Goal: Task Accomplishment & Management: Use online tool/utility

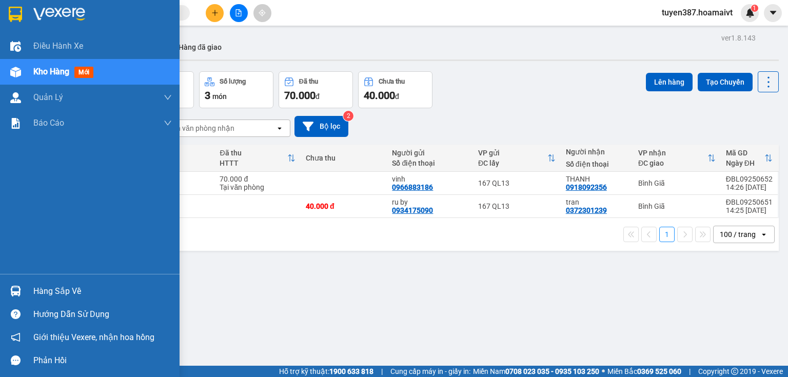
click at [64, 291] on div "Hàng sắp về" at bounding box center [102, 291] width 139 height 15
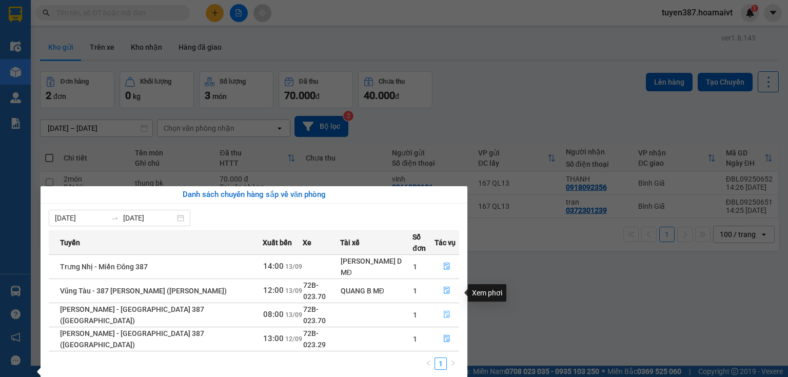
click at [445, 311] on icon "file-done" at bounding box center [446, 314] width 7 height 7
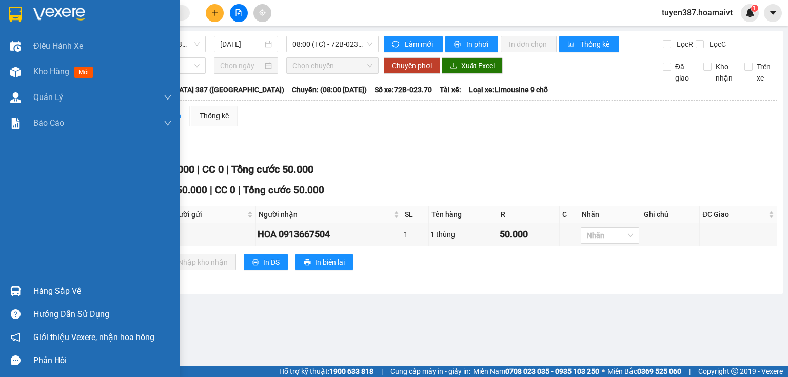
click at [64, 294] on div "Hàng sắp về" at bounding box center [102, 291] width 139 height 15
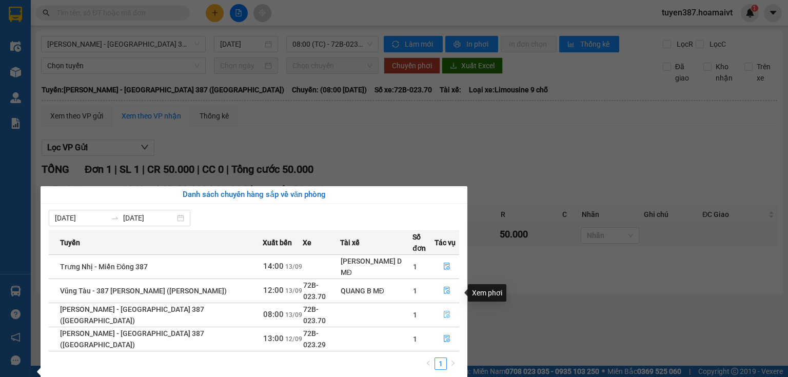
click at [444, 311] on icon "file-done" at bounding box center [446, 314] width 7 height 7
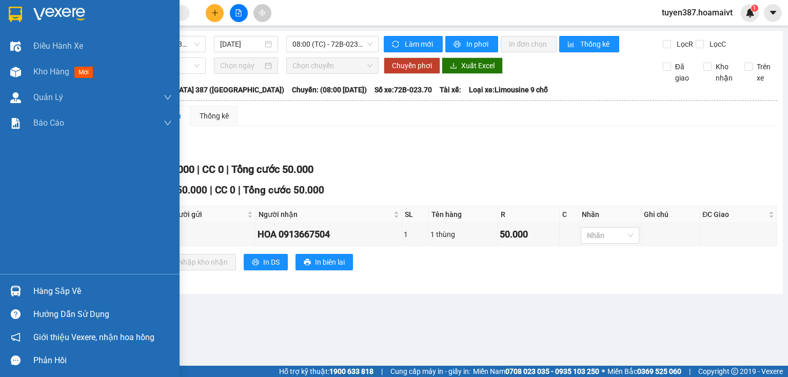
drag, startPoint x: 51, startPoint y: 292, endPoint x: 89, endPoint y: 290, distance: 38.0
click at [51, 292] on div "Hàng sắp về" at bounding box center [102, 291] width 139 height 15
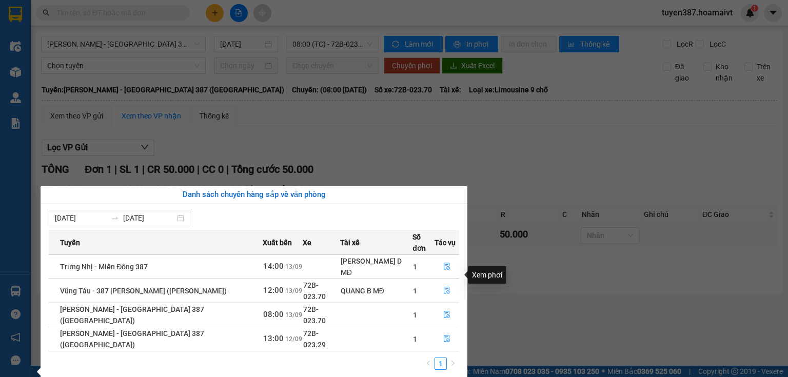
click at [444, 287] on icon "file-done" at bounding box center [447, 290] width 6 height 7
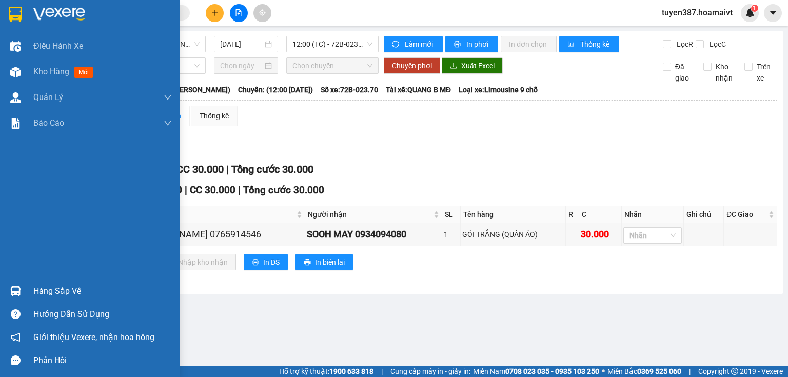
click at [78, 295] on div "Hàng sắp về" at bounding box center [102, 291] width 139 height 15
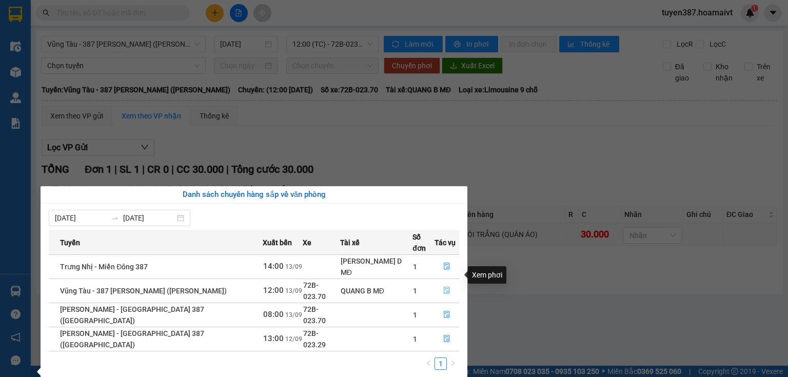
click at [443, 287] on icon "file-done" at bounding box center [446, 290] width 7 height 7
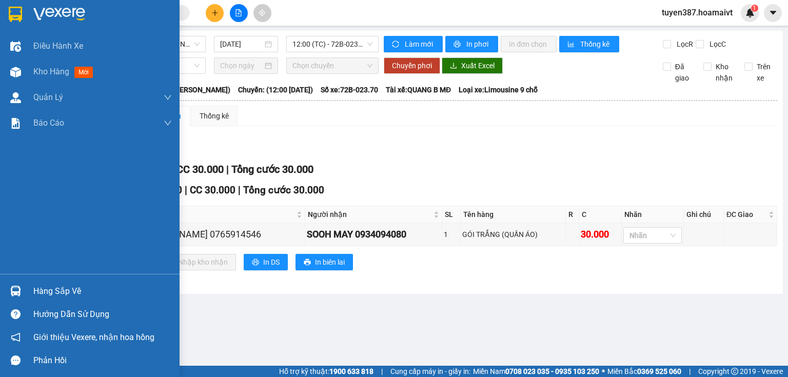
click at [61, 287] on div "Hàng sắp về" at bounding box center [102, 291] width 139 height 15
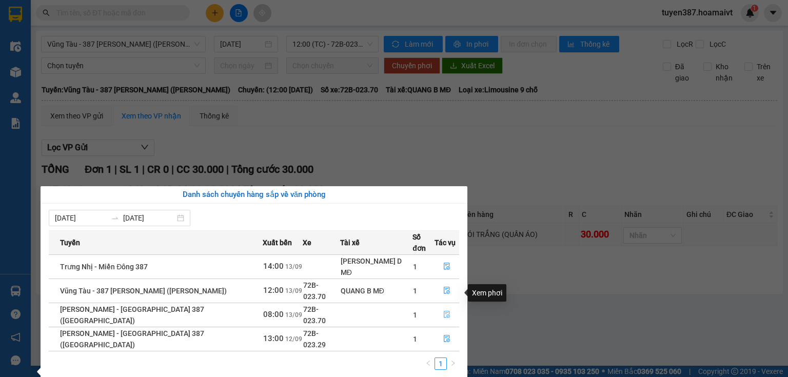
click at [443, 311] on icon "file-done" at bounding box center [446, 314] width 7 height 7
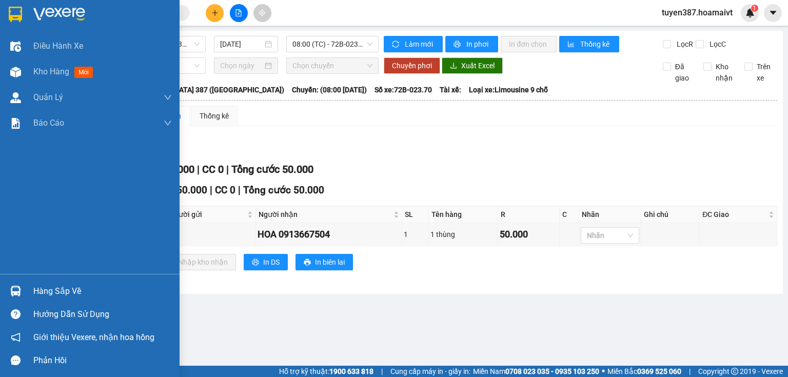
click at [42, 287] on div "Hàng sắp về" at bounding box center [102, 291] width 139 height 15
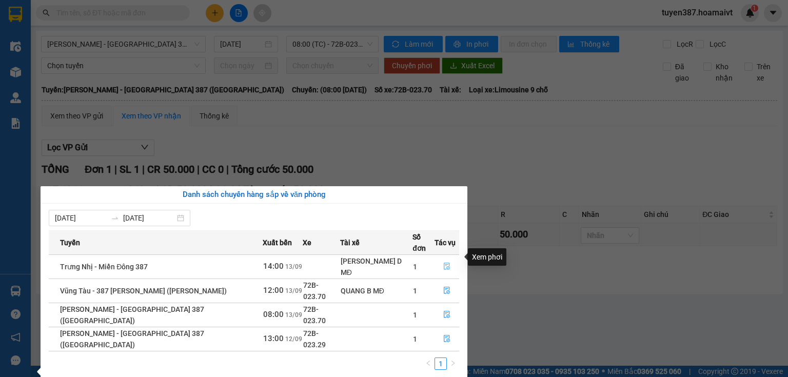
click at [443, 263] on icon "file-done" at bounding box center [446, 266] width 7 height 7
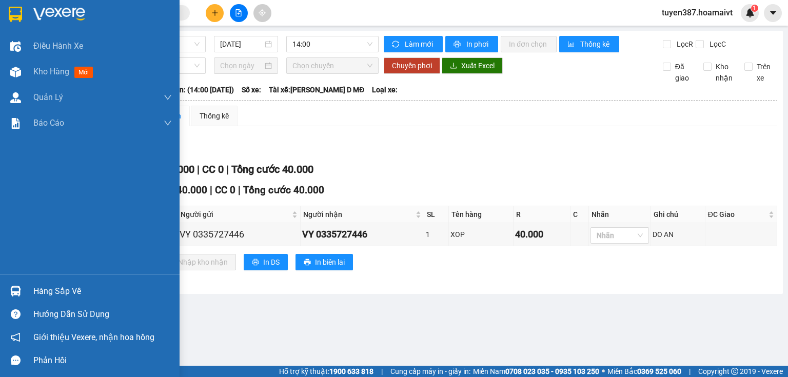
click at [48, 289] on div "Hàng sắp về" at bounding box center [102, 291] width 139 height 15
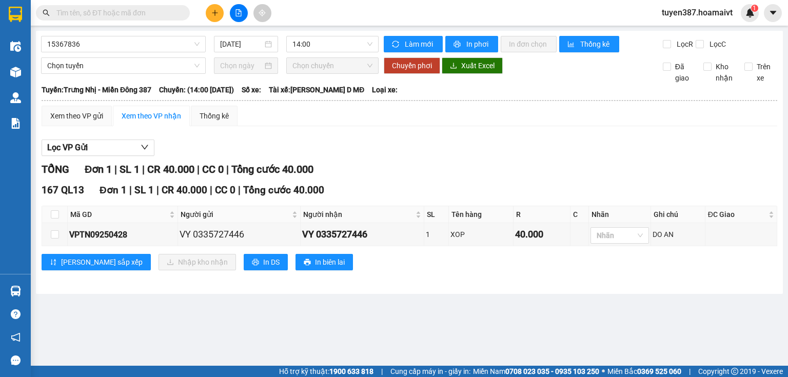
click at [456, 153] on section "Kết quả [PERSON_NAME] ( 0 ) Bộ lọc No Data tuyen387.hoamaivt 1 Điều [PERSON_NAM…" at bounding box center [394, 188] width 788 height 377
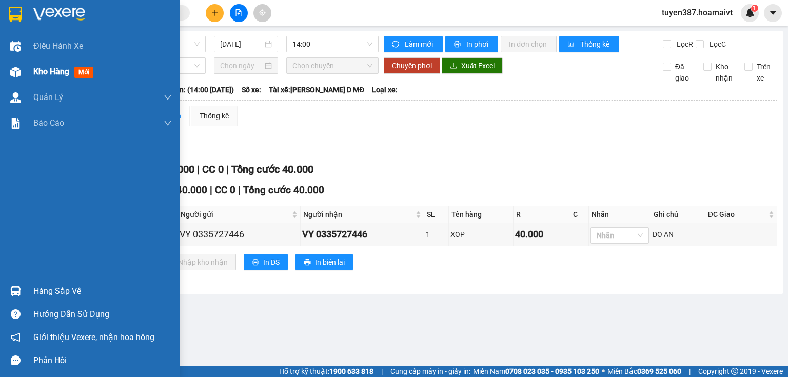
click at [86, 73] on span "mới" at bounding box center [83, 72] width 19 height 11
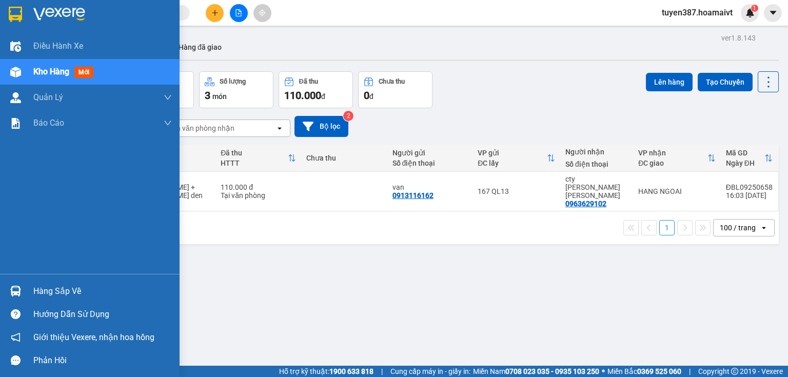
click at [87, 72] on span "mới" at bounding box center [83, 72] width 19 height 11
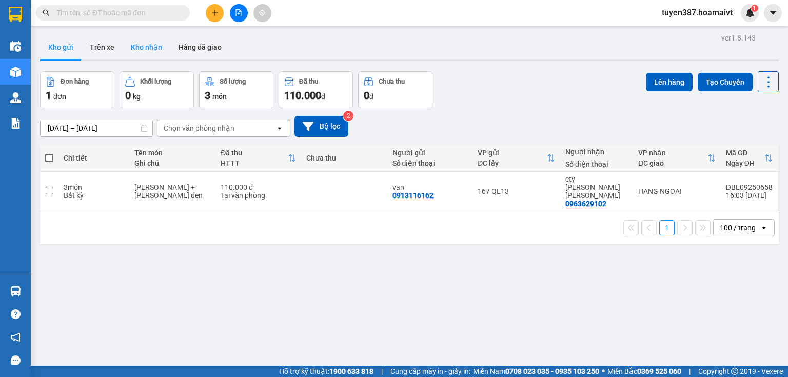
click at [149, 42] on button "Kho nhận" at bounding box center [147, 47] width 48 height 25
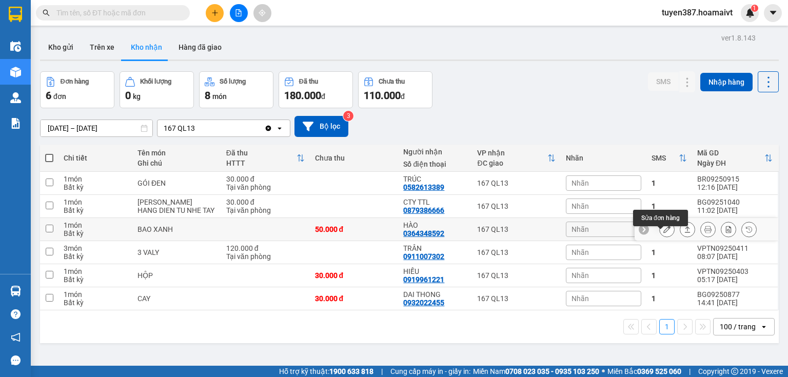
click at [664, 233] on icon at bounding box center [667, 229] width 7 height 7
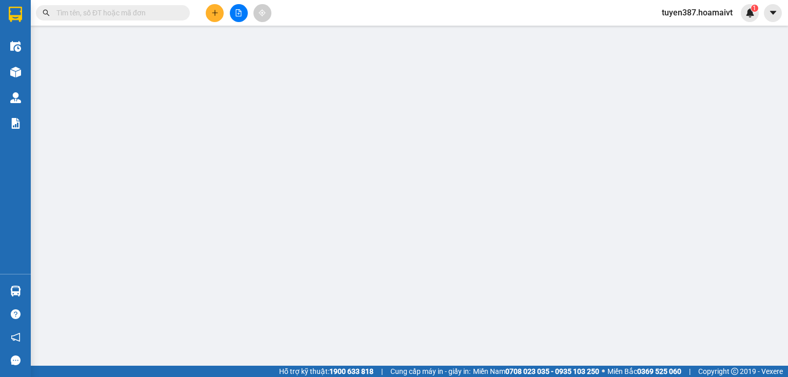
type input "0973226059"
type input "BÌNH MINH"
type input "044078003461"
type input "0364348592"
type input "HÀO"
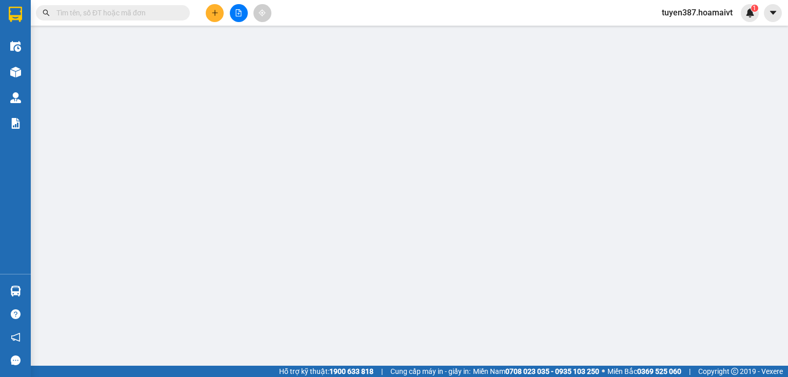
type input "50.000"
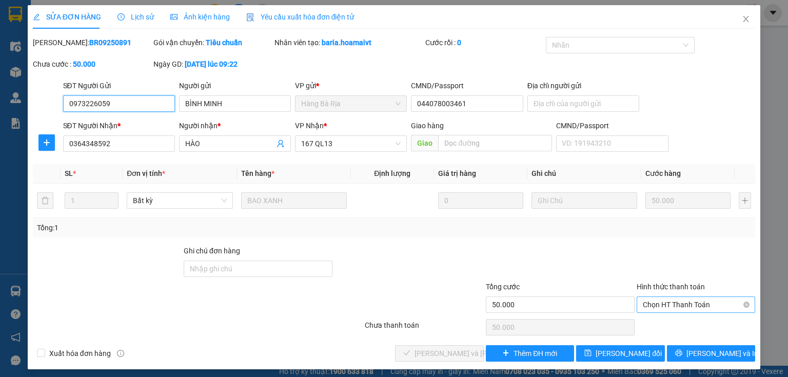
click at [665, 304] on span "Chọn HT Thanh Toán" at bounding box center [696, 304] width 106 height 15
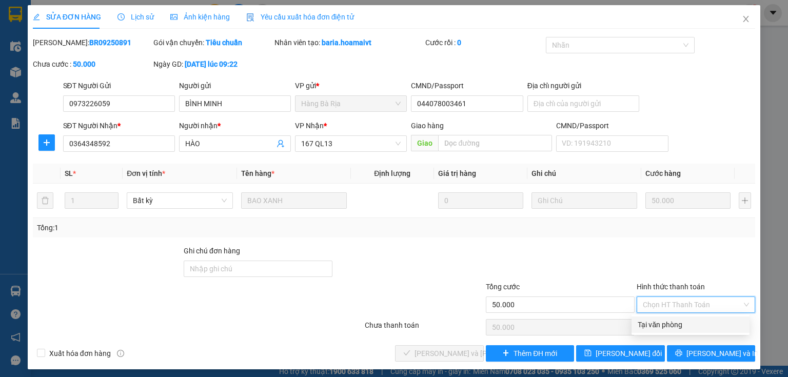
click at [660, 326] on div "Tại văn phòng" at bounding box center [691, 324] width 106 height 11
type input "0"
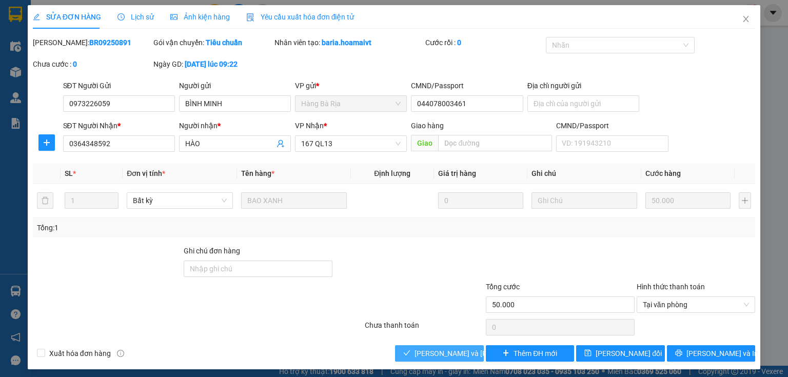
click at [439, 353] on span "[PERSON_NAME] và [PERSON_NAME] hàng" at bounding box center [484, 353] width 139 height 11
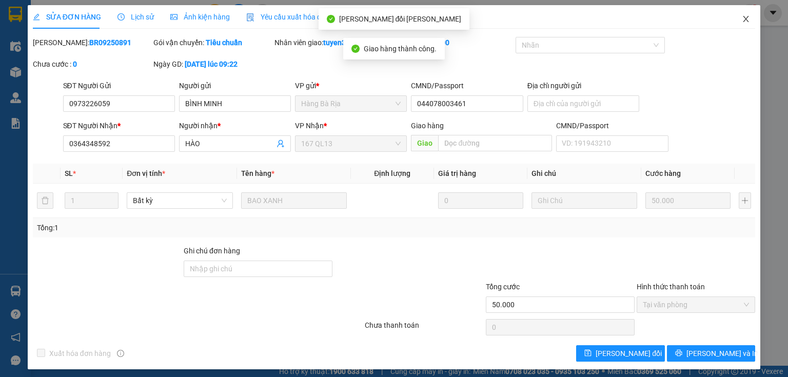
click at [742, 18] on icon "close" at bounding box center [746, 19] width 8 height 8
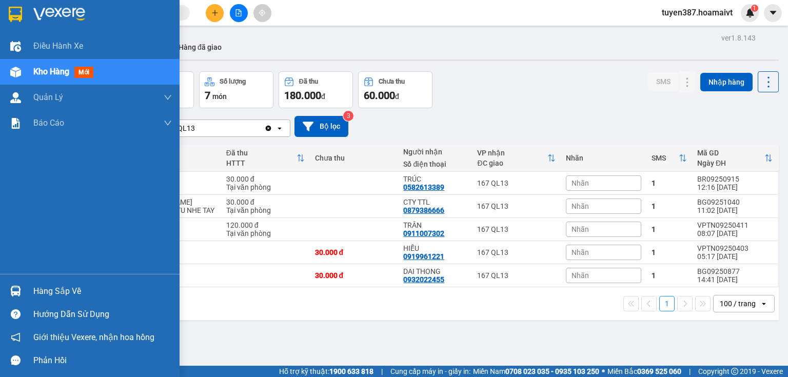
click at [73, 296] on div "Hàng sắp về" at bounding box center [102, 291] width 139 height 15
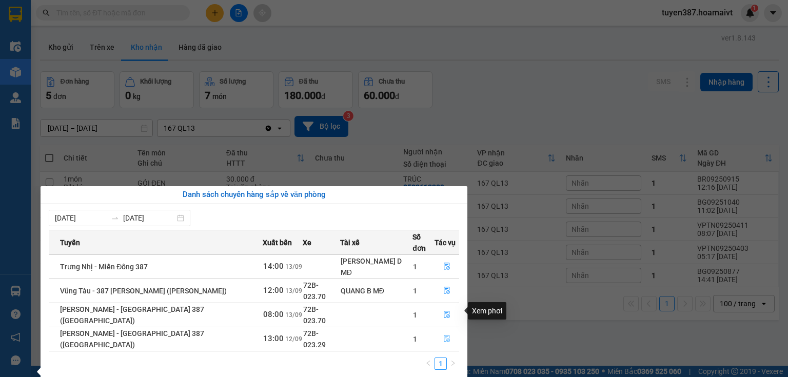
click at [444, 336] on icon "file-done" at bounding box center [447, 339] width 6 height 7
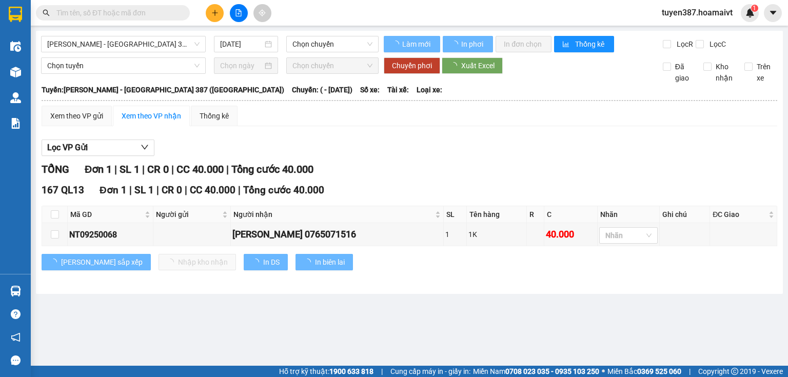
type input "[DATE]"
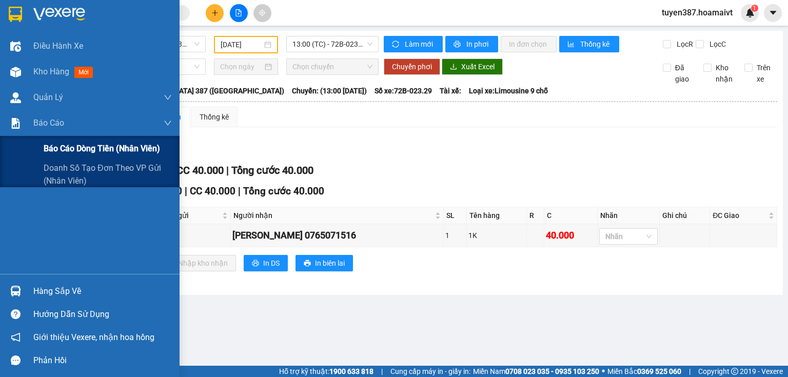
click at [91, 149] on span "Báo cáo dòng tiền (nhân viên)" at bounding box center [102, 148] width 116 height 13
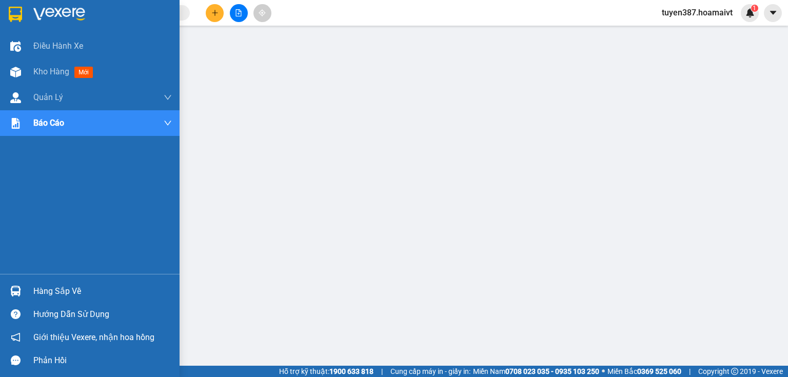
click at [66, 293] on div "Hàng sắp về" at bounding box center [102, 291] width 139 height 15
click at [86, 70] on span "mới" at bounding box center [83, 72] width 19 height 11
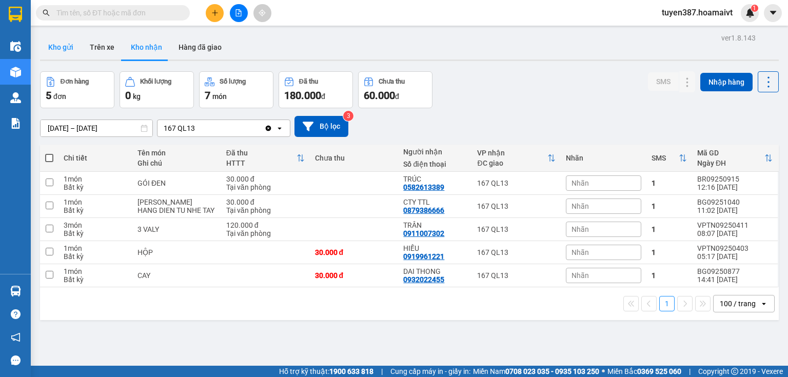
click at [58, 46] on button "Kho gửi" at bounding box center [61, 47] width 42 height 25
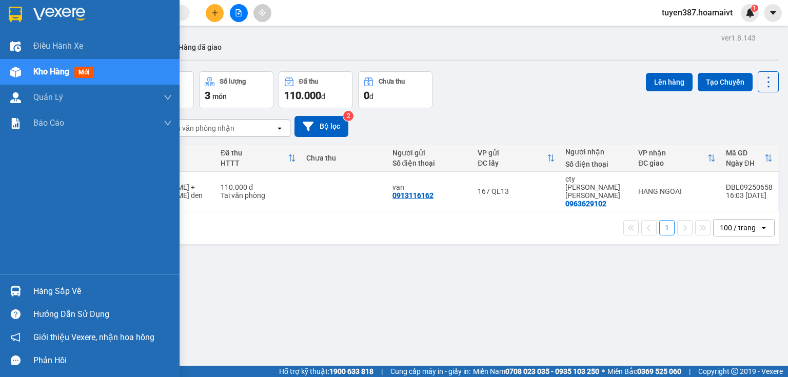
click at [66, 291] on div "Hàng sắp về" at bounding box center [102, 291] width 139 height 15
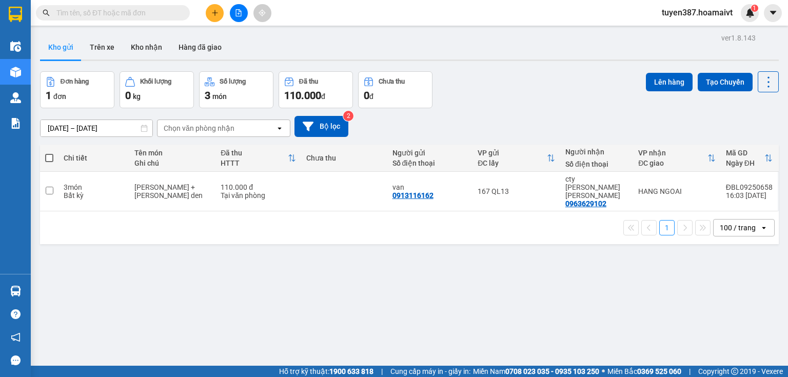
drag, startPoint x: 513, startPoint y: 115, endPoint x: 119, endPoint y: 121, distance: 394.6
click at [493, 119] on section "Kết quả [PERSON_NAME] ( 0 ) Bộ lọc No Data tuyen387.hoamaivt 1 Điều [PERSON_NAM…" at bounding box center [394, 188] width 788 height 377
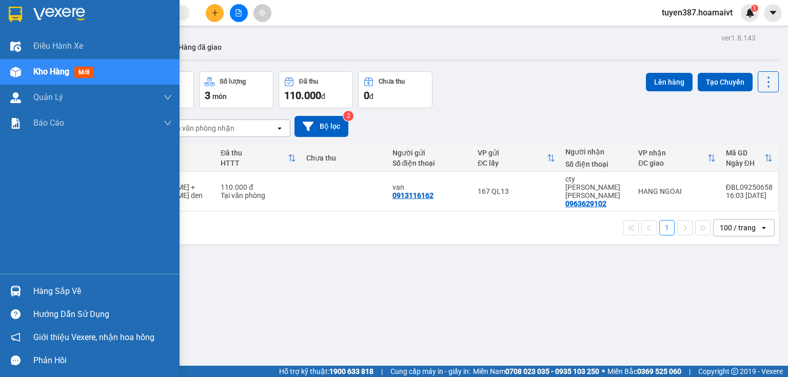
click at [69, 286] on div "Hàng sắp về" at bounding box center [102, 291] width 139 height 15
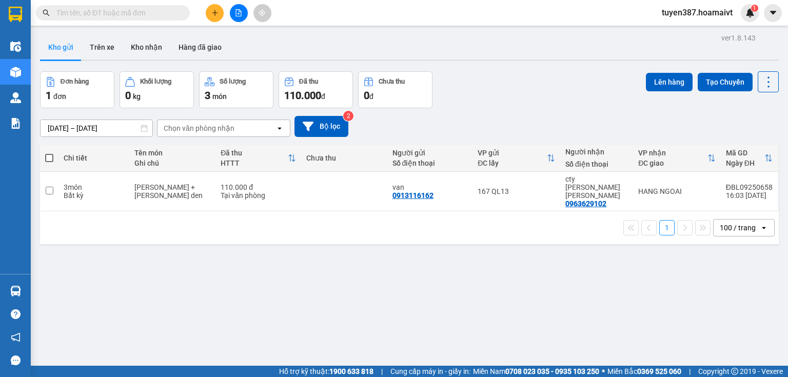
click at [547, 83] on section "Kết quả [PERSON_NAME] ( 0 ) Bộ lọc No Data tuyen387.hoamaivt 1 Điều [PERSON_NAM…" at bounding box center [394, 188] width 788 height 377
click at [213, 17] on button at bounding box center [215, 13] width 18 height 18
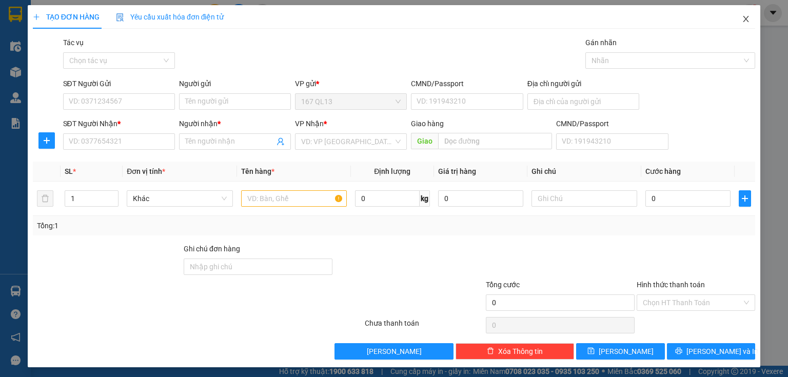
click at [742, 18] on icon "close" at bounding box center [746, 19] width 8 height 8
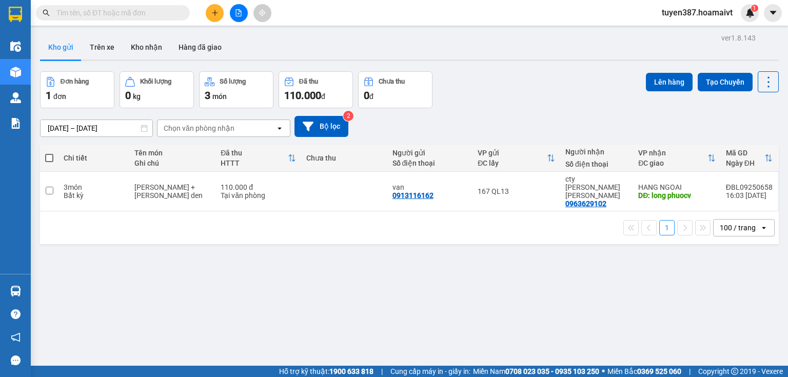
click at [128, 16] on input "text" at bounding box center [116, 12] width 121 height 11
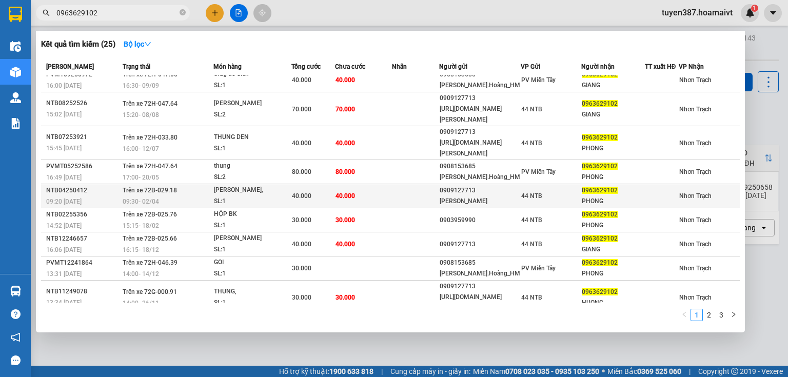
scroll to position [11, 0]
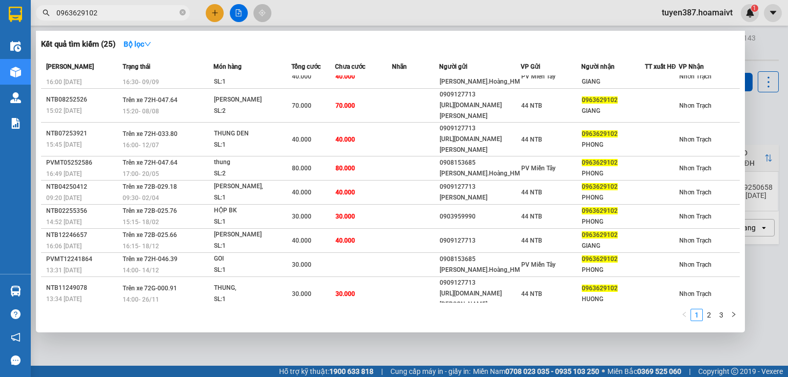
click at [133, 9] on input "0963629102" at bounding box center [116, 12] width 121 height 11
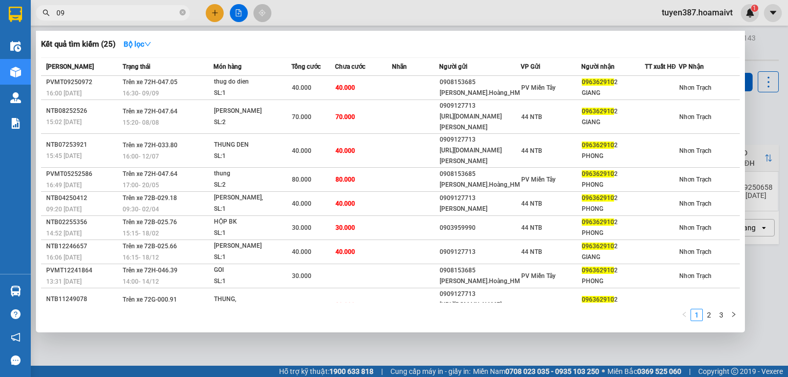
type input "0"
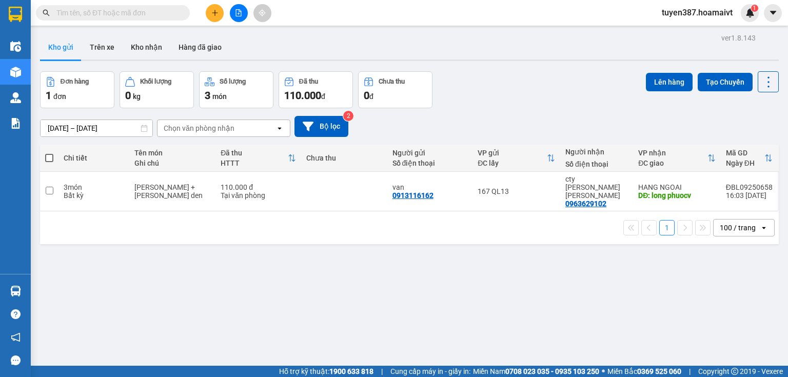
click at [66, 47] on button "Kho gửi" at bounding box center [61, 47] width 42 height 25
click at [64, 46] on button "Kho gửi" at bounding box center [61, 47] width 42 height 25
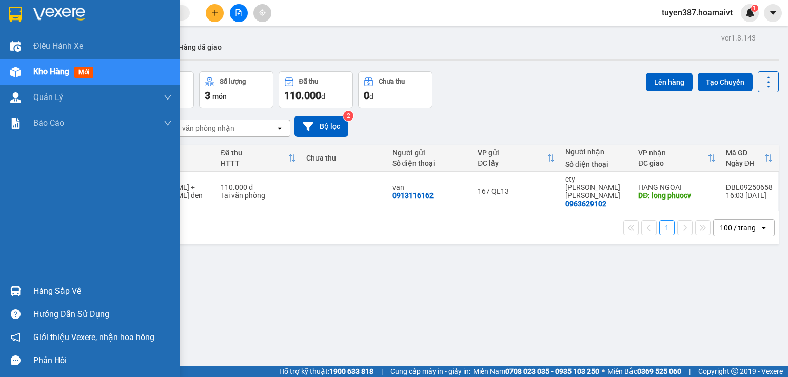
click at [55, 291] on div "Hàng sắp về" at bounding box center [102, 291] width 139 height 15
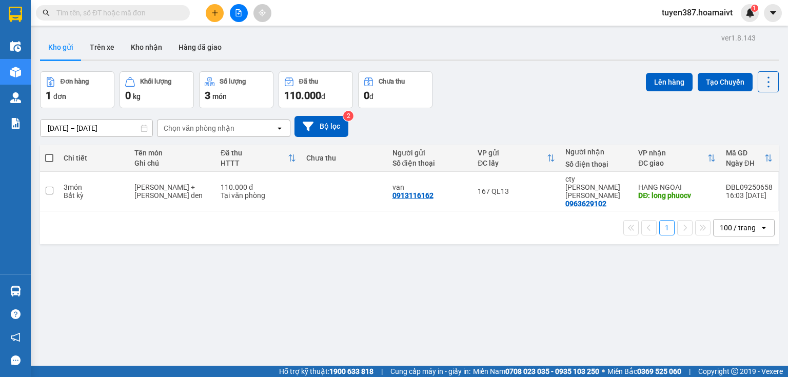
click at [580, 316] on section "Kết quả [PERSON_NAME] ( 25 ) Bộ lọc Mã ĐH Trạng thái Món hàng Tổng [PERSON_NAME…" at bounding box center [394, 188] width 788 height 377
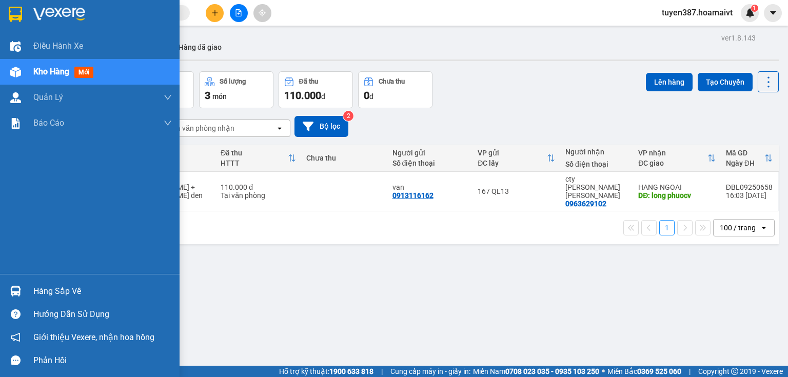
click at [60, 295] on div "Hàng sắp về" at bounding box center [102, 291] width 139 height 15
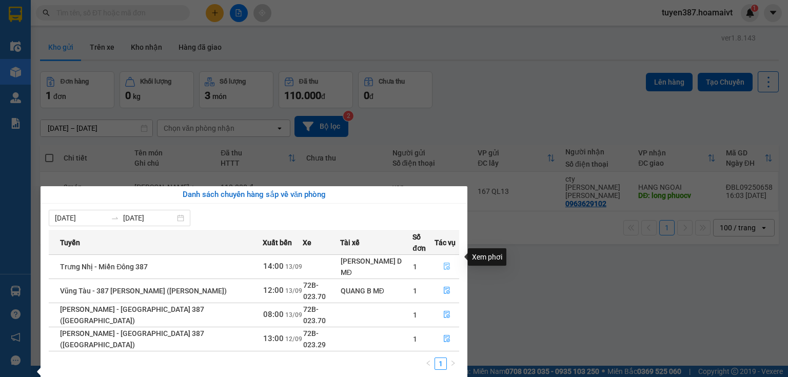
click at [443, 263] on icon "file-done" at bounding box center [446, 266] width 7 height 7
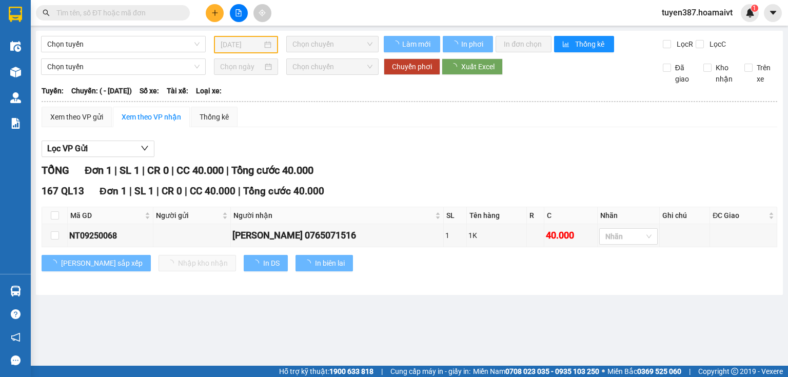
type input "[DATE]"
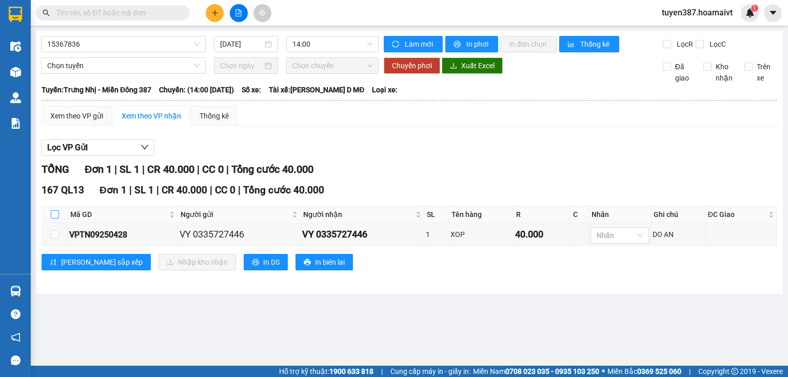
click at [52, 212] on input "checkbox" at bounding box center [55, 214] width 8 height 8
checkbox input "true"
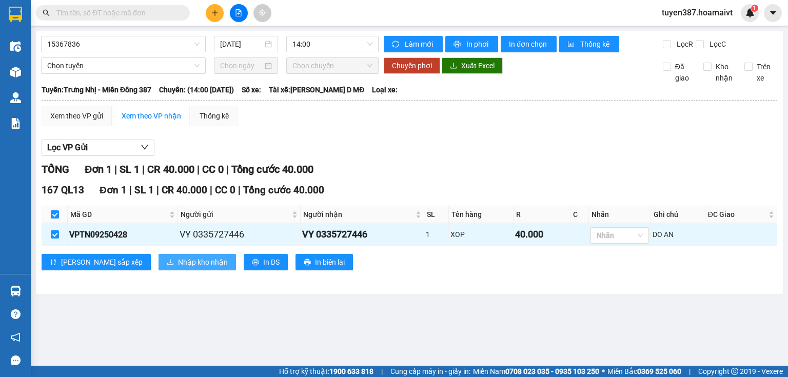
click at [178, 265] on span "Nhập kho nhận" at bounding box center [203, 262] width 50 height 11
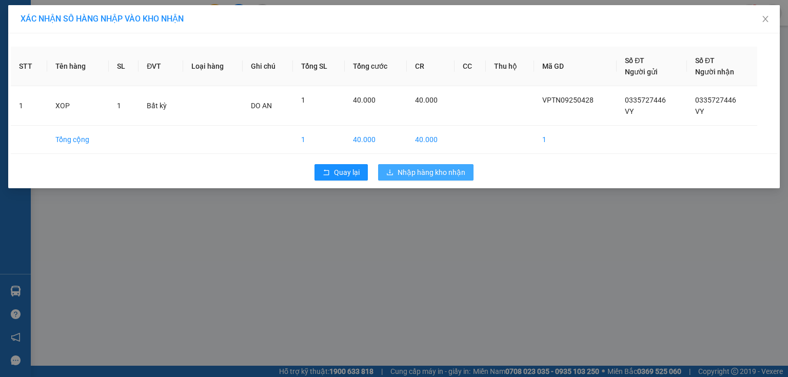
click at [435, 176] on span "Nhập hàng kho nhận" at bounding box center [432, 172] width 68 height 11
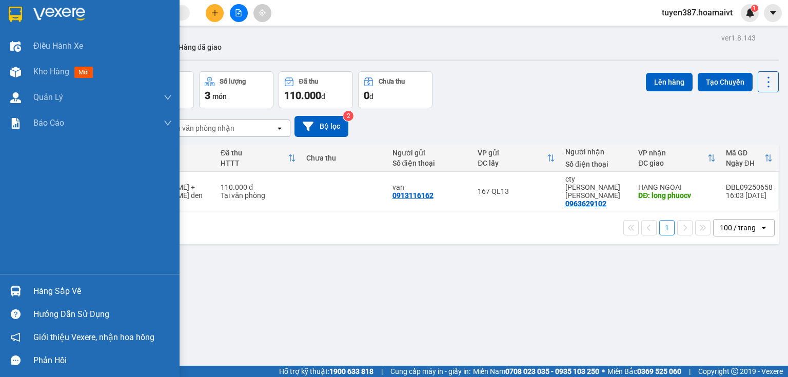
click at [81, 291] on div "Hàng sắp về" at bounding box center [102, 291] width 139 height 15
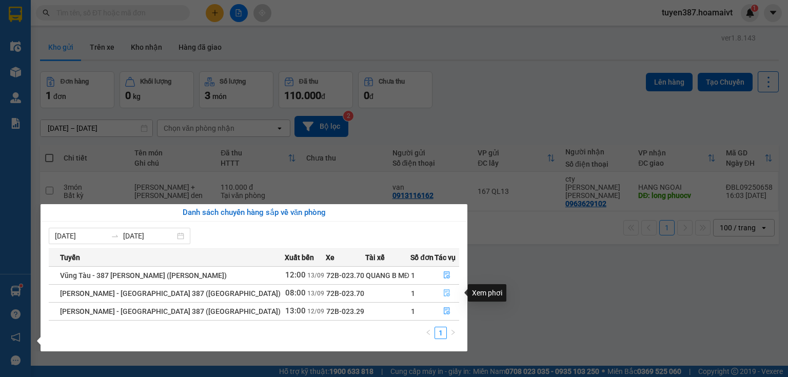
click at [444, 292] on icon "file-done" at bounding box center [446, 292] width 7 height 7
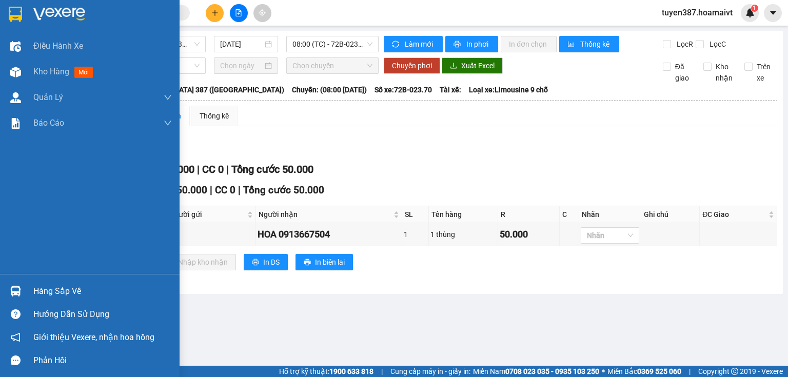
click at [53, 290] on div "Hàng sắp về" at bounding box center [102, 291] width 139 height 15
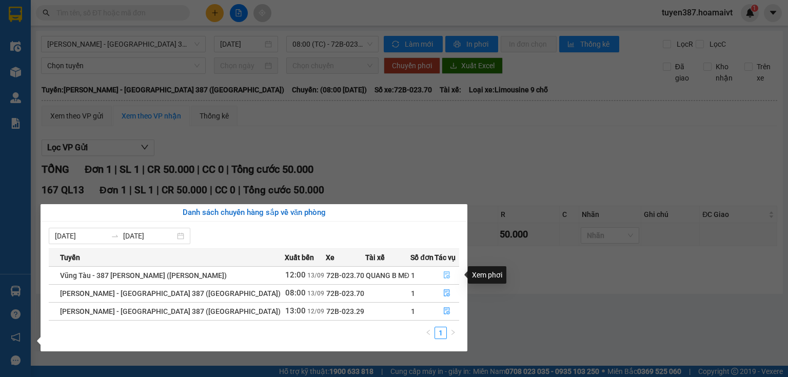
click at [443, 276] on icon "file-done" at bounding box center [446, 274] width 7 height 7
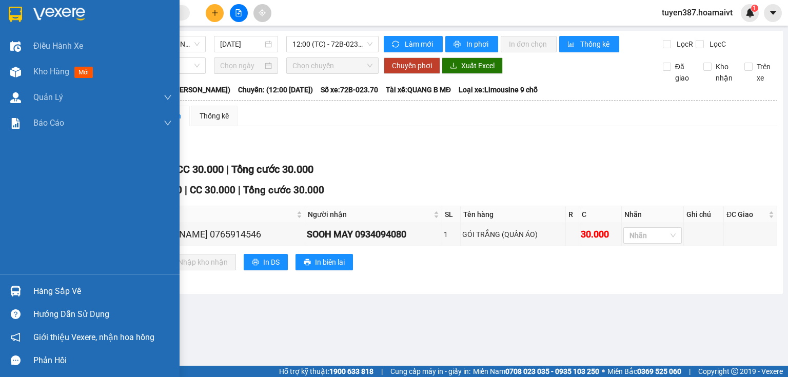
click at [80, 291] on div "Hàng sắp về" at bounding box center [102, 291] width 139 height 15
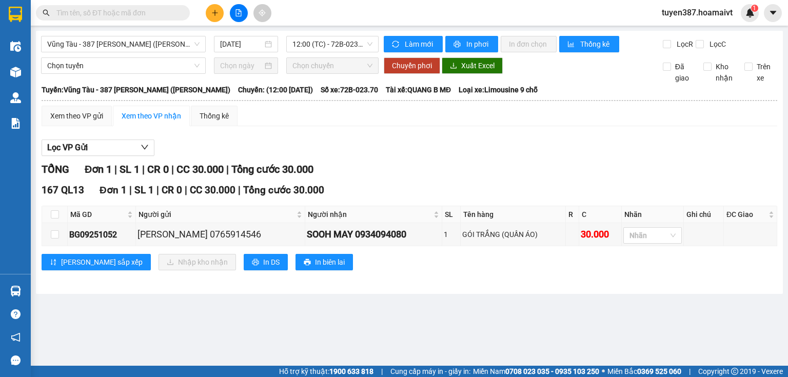
click at [589, 308] on section "Kết quả [PERSON_NAME] ( 25 ) Bộ lọc Mã ĐH Trạng thái Món hàng Tổng [PERSON_NAME…" at bounding box center [394, 188] width 788 height 377
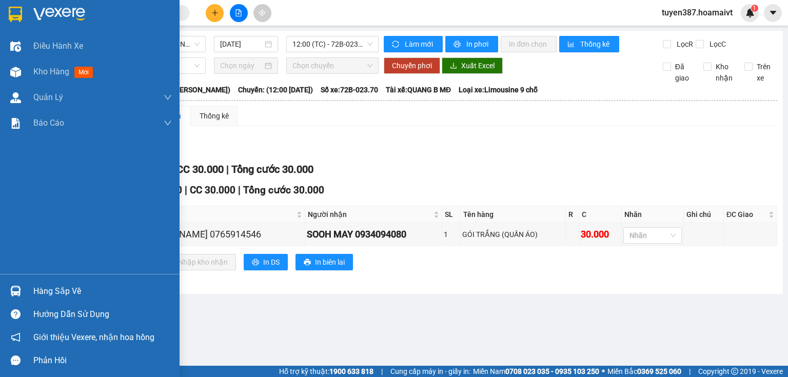
click at [82, 291] on div "Hàng sắp về" at bounding box center [102, 291] width 139 height 15
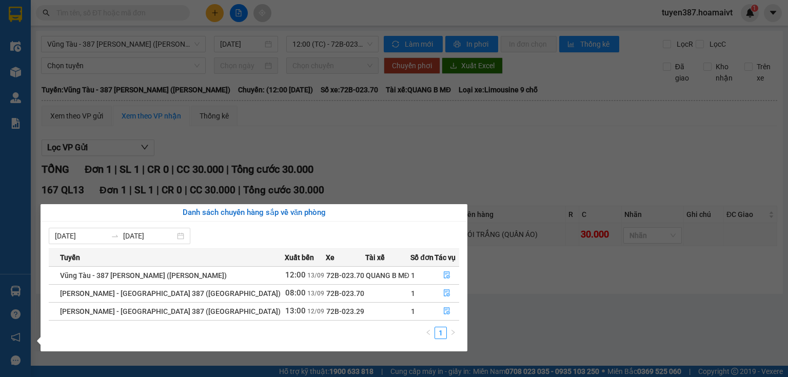
click at [511, 137] on section "Kết quả [PERSON_NAME] ( 25 ) Bộ lọc Mã ĐH Trạng thái Món hàng Tổng [PERSON_NAME…" at bounding box center [394, 188] width 788 height 377
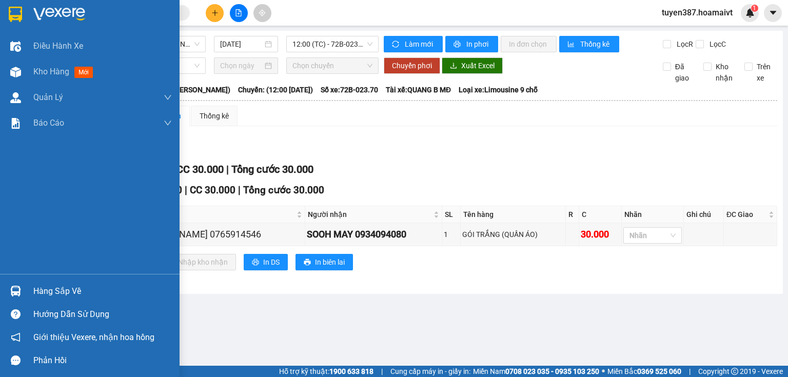
click at [76, 292] on div "Hàng sắp về" at bounding box center [102, 291] width 139 height 15
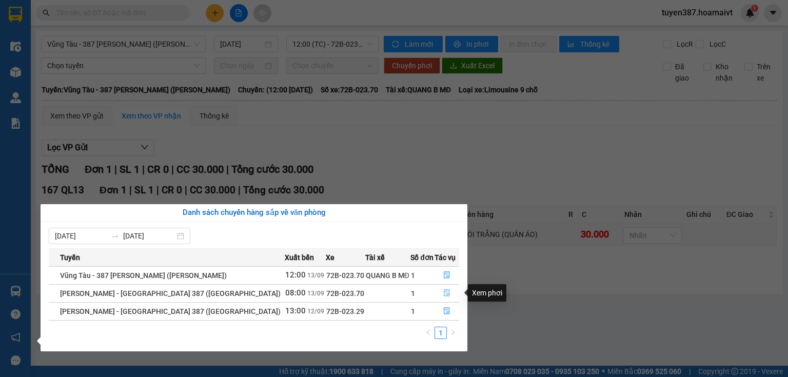
click at [443, 291] on icon "file-done" at bounding box center [446, 292] width 7 height 7
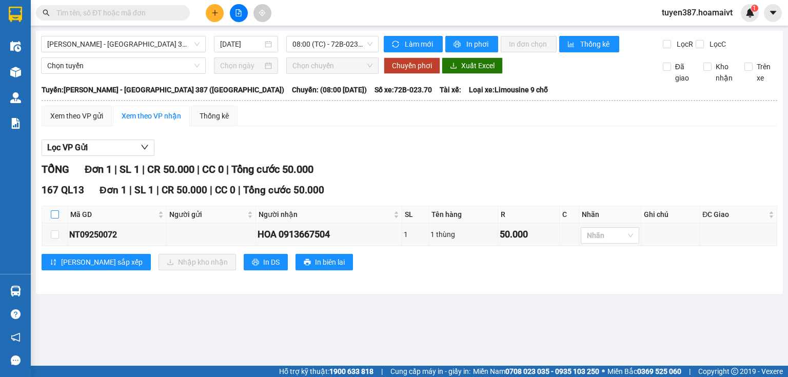
click at [55, 214] on input "checkbox" at bounding box center [55, 214] width 8 height 8
checkbox input "true"
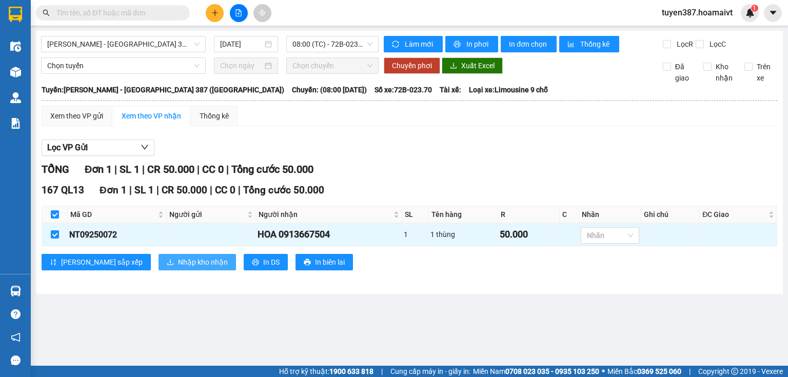
click at [178, 258] on span "Nhập kho nhận" at bounding box center [203, 262] width 50 height 11
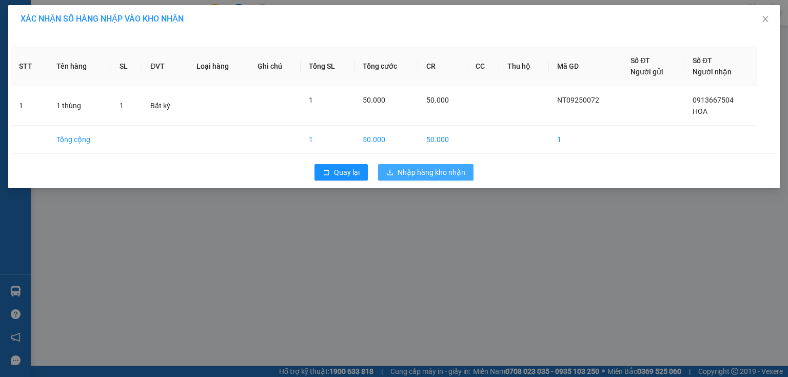
click at [424, 169] on span "Nhập hàng kho nhận" at bounding box center [432, 172] width 68 height 11
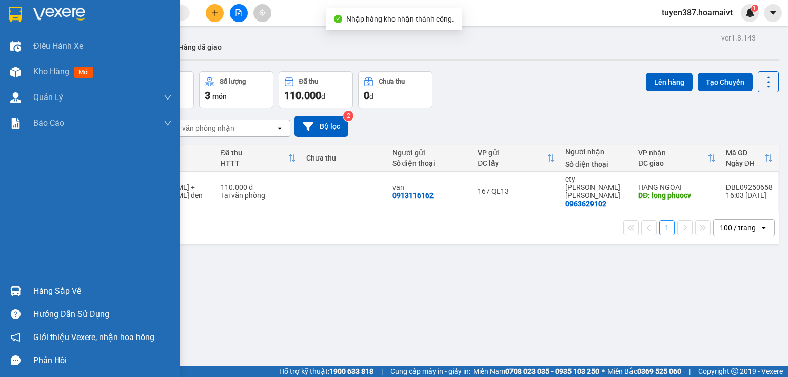
click at [55, 292] on div "Hàng sắp về" at bounding box center [102, 291] width 139 height 15
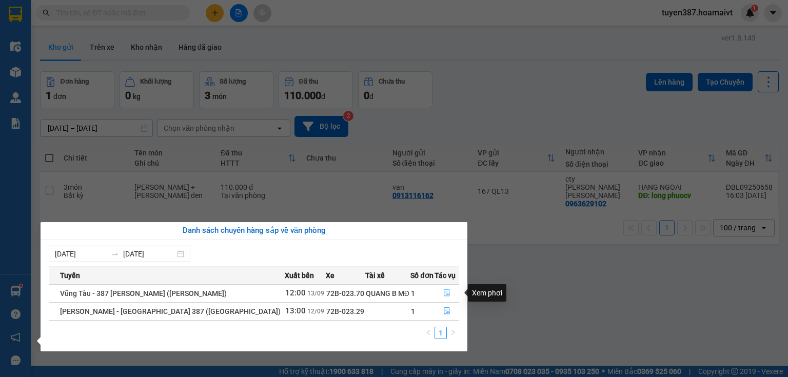
click at [445, 294] on icon "file-done" at bounding box center [446, 292] width 7 height 7
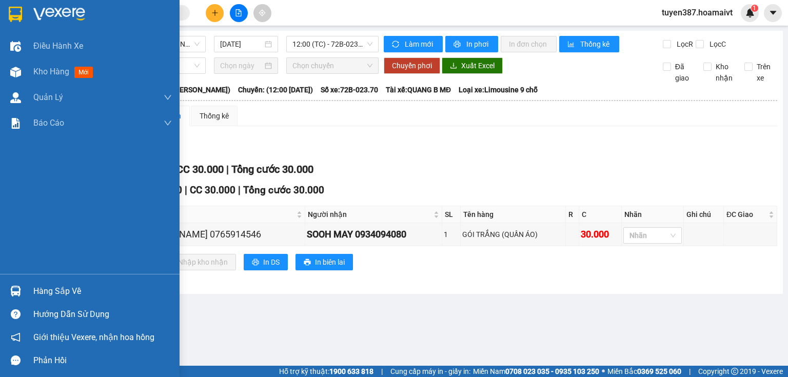
click at [51, 200] on div "Điều [PERSON_NAME] xe Kho hàng mới [PERSON_NAME] [PERSON_NAME] [PERSON_NAME] lý…" at bounding box center [90, 153] width 180 height 241
click at [79, 71] on span "mới" at bounding box center [83, 72] width 19 height 11
